Goal: Information Seeking & Learning: Learn about a topic

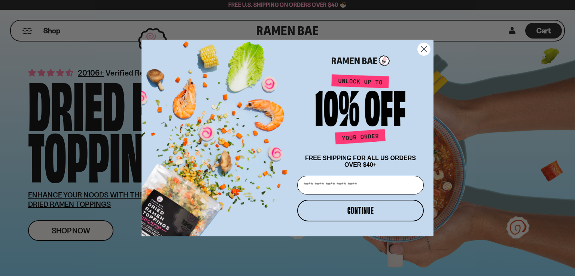
click at [423, 47] on circle "Close dialog" at bounding box center [424, 49] width 12 height 12
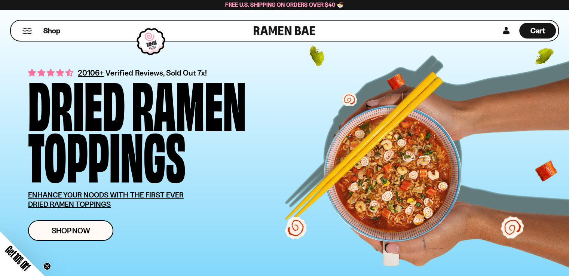
click at [30, 28] on button "Mobile Menu Trigger" at bounding box center [27, 31] width 10 height 6
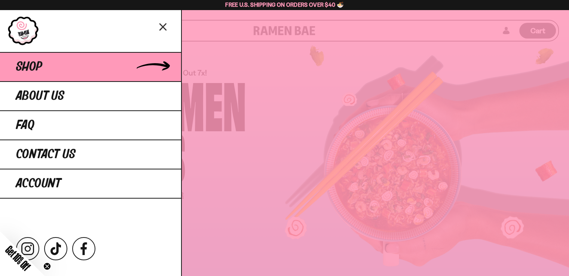
click at [88, 61] on link "Shop" at bounding box center [90, 66] width 181 height 29
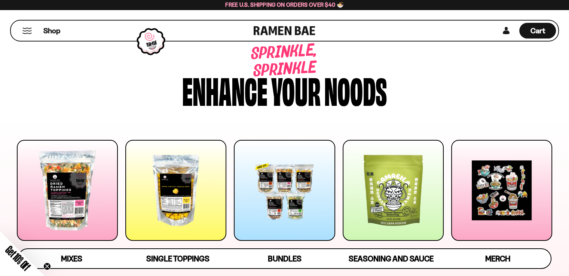
scroll to position [37, 0]
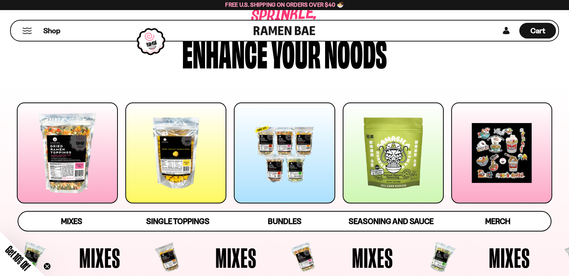
click at [85, 146] on div at bounding box center [67, 153] width 101 height 101
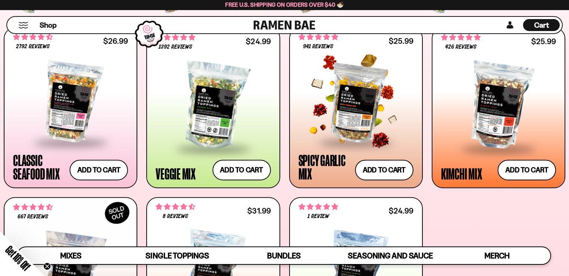
scroll to position [279, 0]
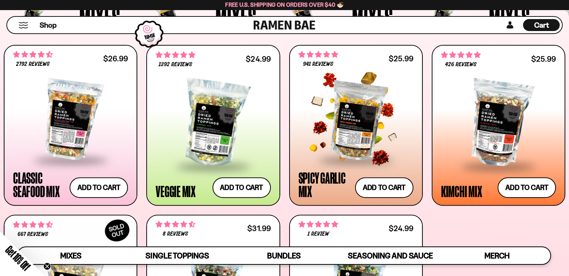
click at [363, 109] on div at bounding box center [356, 119] width 115 height 79
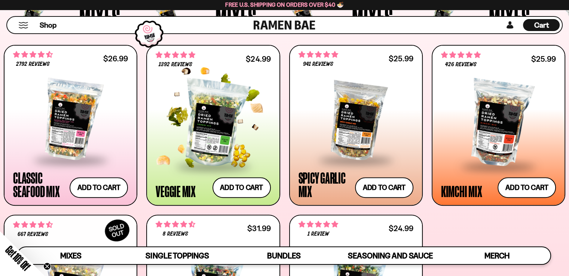
click at [215, 104] on div at bounding box center [213, 123] width 115 height 85
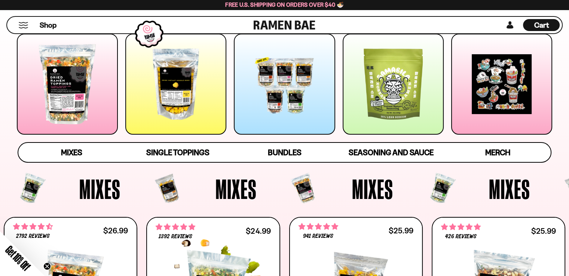
scroll to position [91, 0]
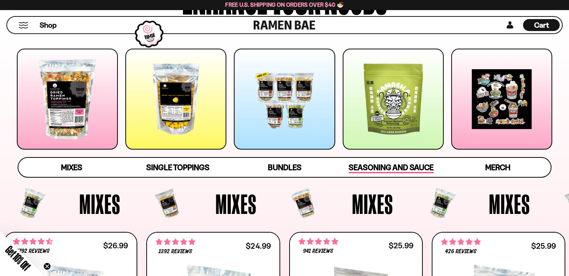
click at [381, 170] on span "Seasoning and Sauce" at bounding box center [391, 168] width 85 height 10
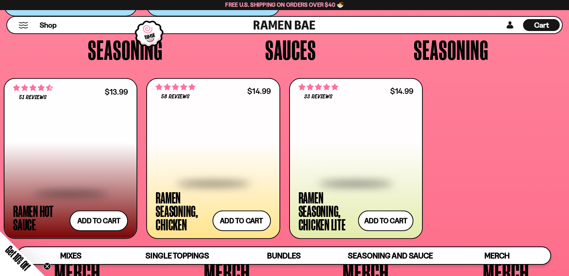
scroll to position [1759, 0]
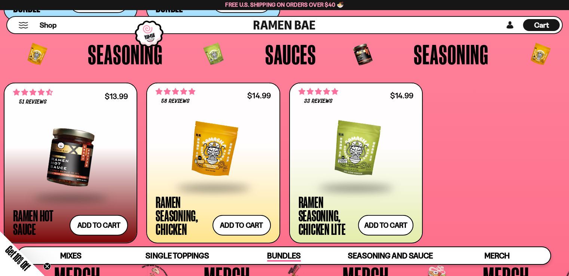
click at [289, 249] on link "Bundles" at bounding box center [284, 255] width 107 height 17
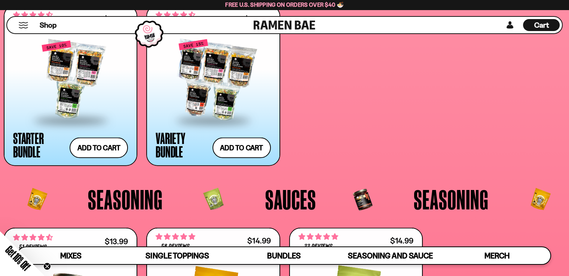
scroll to position [1611, 0]
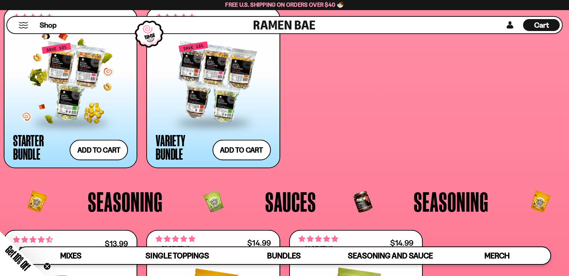
click at [74, 62] on div at bounding box center [70, 82] width 115 height 79
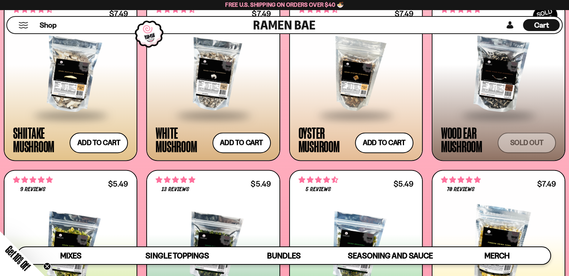
scroll to position [1036, 0]
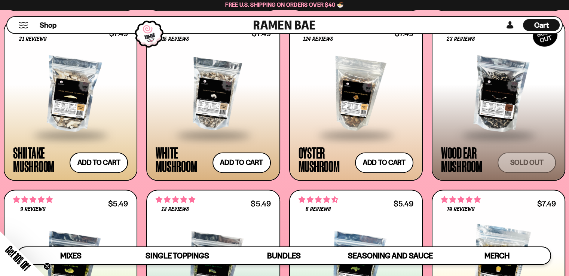
click at [512, 91] on div at bounding box center [498, 94] width 115 height 79
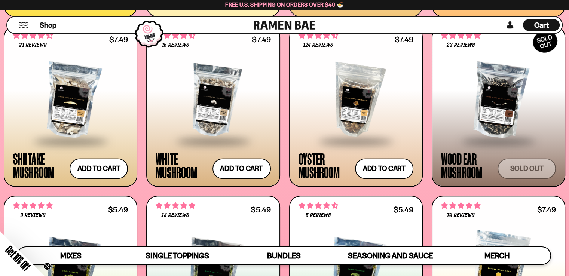
click at [343, 116] on div at bounding box center [356, 100] width 115 height 79
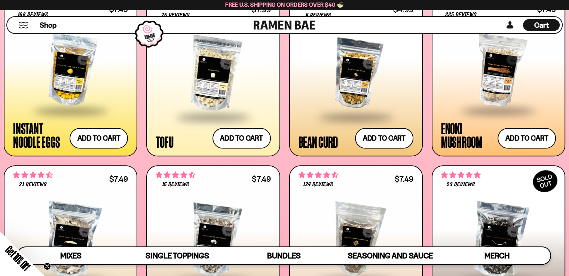
scroll to position [874, 0]
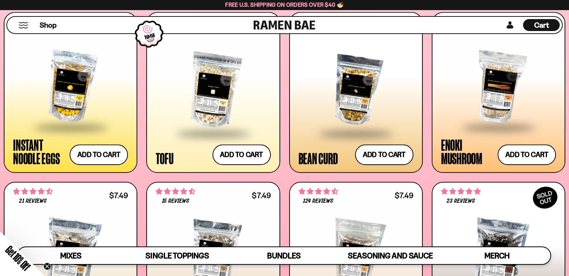
click at [493, 97] on div at bounding box center [498, 86] width 115 height 79
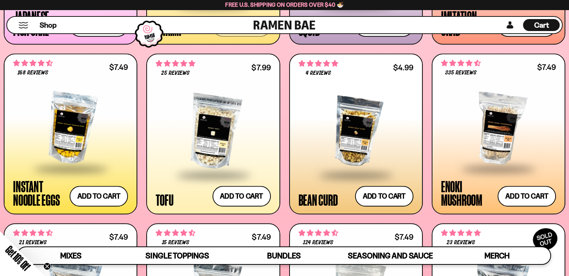
scroll to position [832, 0]
click at [232, 129] on div at bounding box center [213, 132] width 115 height 85
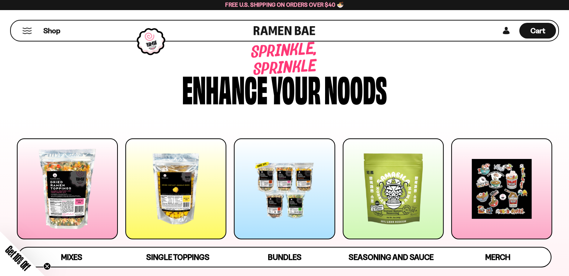
scroll to position [0, 0]
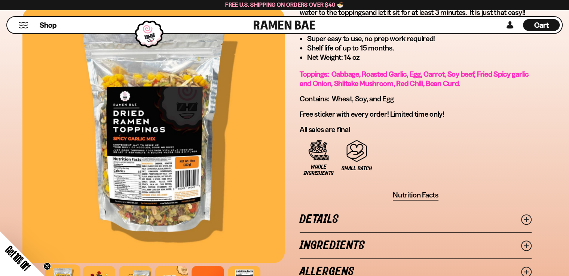
scroll to position [487, 0]
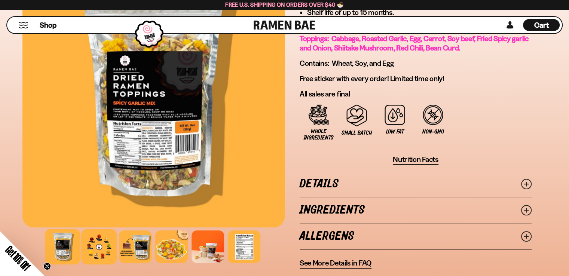
drag, startPoint x: 87, startPoint y: 243, endPoint x: 93, endPoint y: 240, distance: 6.4
click at [88, 243] on div at bounding box center [99, 247] width 36 height 36
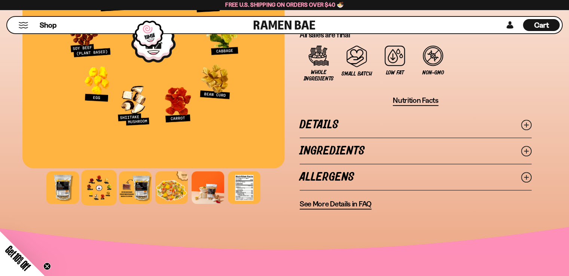
scroll to position [562, 0]
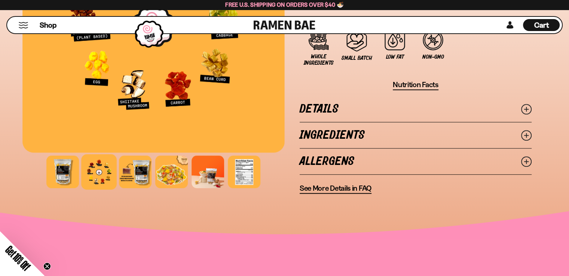
click at [471, 104] on link "Details" at bounding box center [416, 109] width 232 height 26
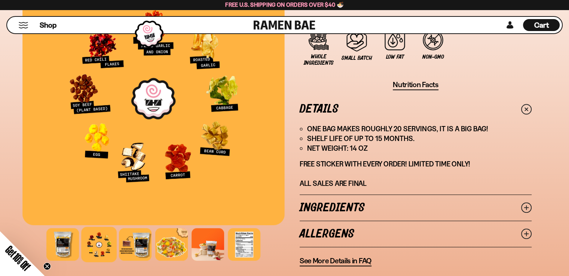
click at [485, 200] on link "Ingredients" at bounding box center [416, 208] width 232 height 26
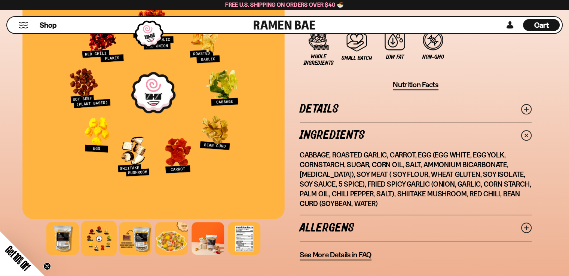
drag, startPoint x: 392, startPoint y: 216, endPoint x: 398, endPoint y: 213, distance: 6.0
click at [393, 216] on link "Allergens" at bounding box center [416, 228] width 232 height 26
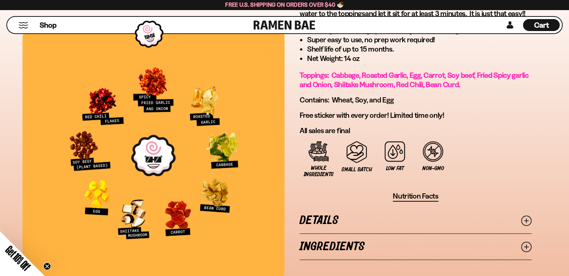
scroll to position [412, 0]
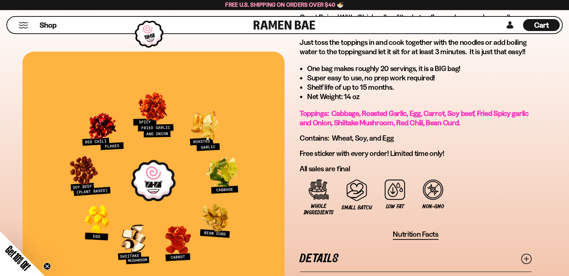
click at [425, 233] on span "Nutrition Facts" at bounding box center [416, 234] width 46 height 9
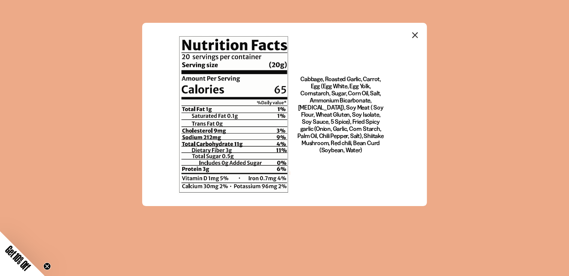
click at [413, 33] on icon "Close modal" at bounding box center [415, 35] width 5 height 5
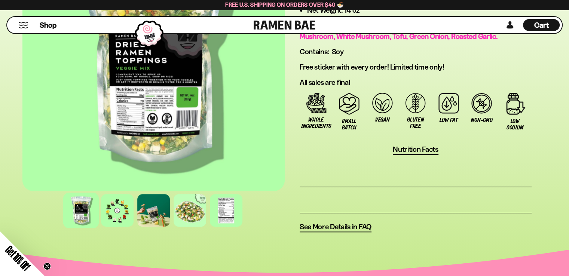
scroll to position [562, 0]
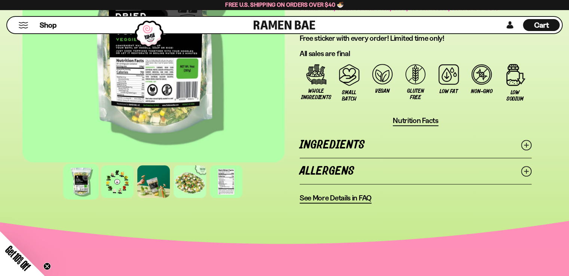
click at [405, 119] on span "Nutrition Facts" at bounding box center [416, 120] width 46 height 9
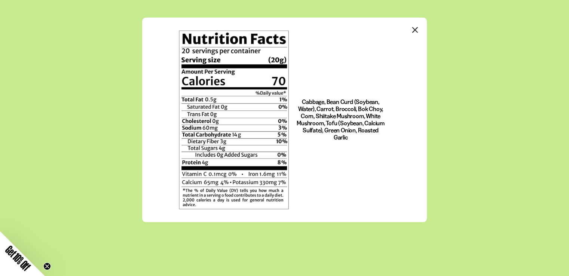
scroll to position [0, 0]
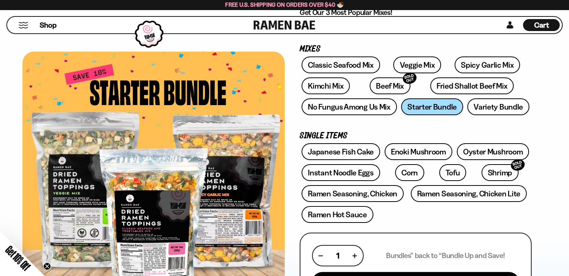
scroll to position [75, 0]
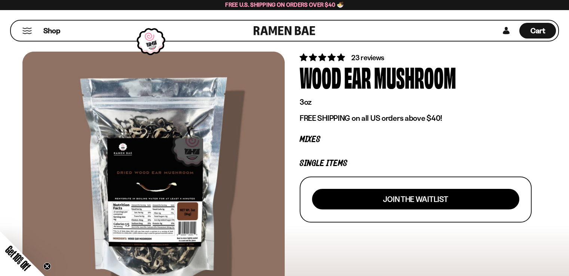
scroll to position [37, 0]
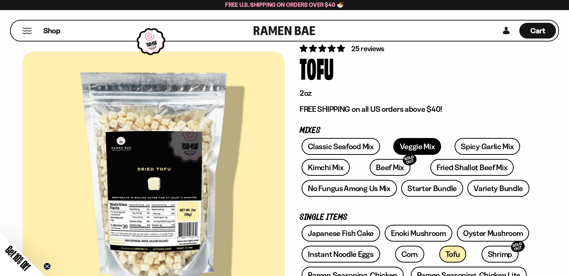
scroll to position [37, 0]
